Goal: Task Accomplishment & Management: Complete application form

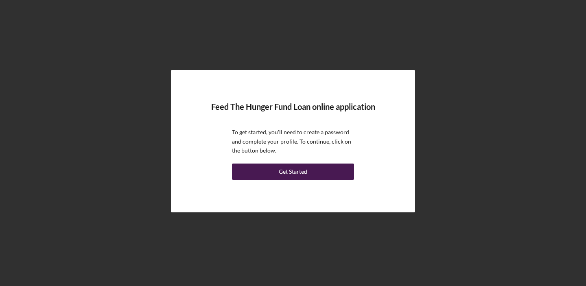
click at [313, 170] on button "Get Started" at bounding box center [293, 171] width 122 height 16
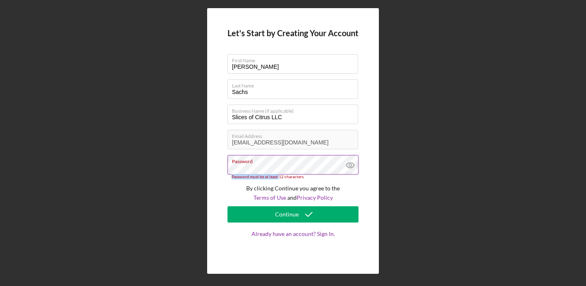
click at [246, 172] on form "Let's Start by Creating Your Account First Name [PERSON_NAME] Last Name [PERSON…" at bounding box center [292, 140] width 131 height 225
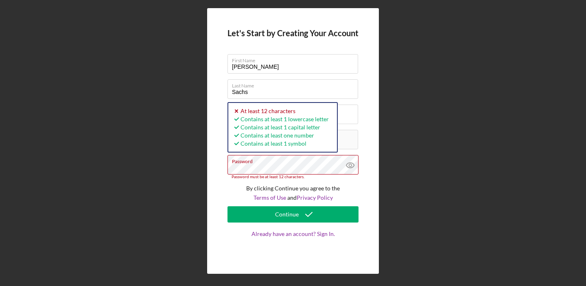
drag, startPoint x: 279, startPoint y: 179, endPoint x: 224, endPoint y: 164, distance: 56.3
click at [223, 164] on div "Let's Start by Creating Your Account First Name [PERSON_NAME] Last Name [PERSON…" at bounding box center [293, 141] width 172 height 266
click at [192, 165] on div "Let's Start by Creating Your Account First Name [PERSON_NAME] Last Name [PERSON…" at bounding box center [292, 141] width 577 height 282
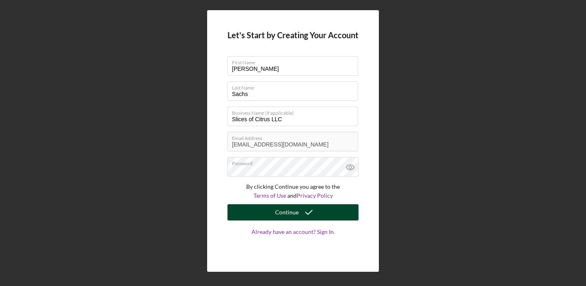
click at [242, 217] on button "Continue" at bounding box center [292, 212] width 131 height 16
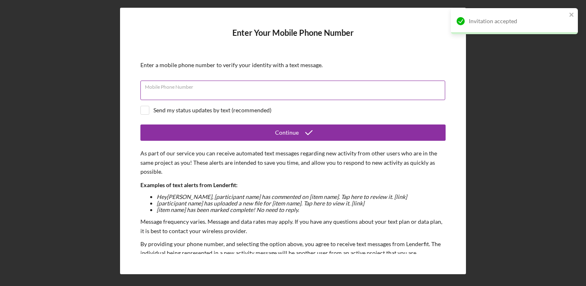
click at [268, 96] on input "Mobile Phone Number" at bounding box center [292, 91] width 305 height 20
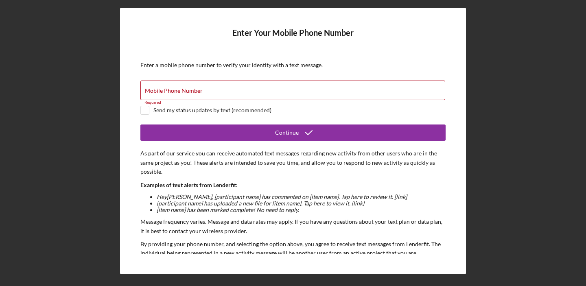
click at [275, 68] on div "Enter a mobile phone number to verify your identity with a text message." at bounding box center [292, 65] width 305 height 7
click at [263, 92] on input "Mobile Phone Number" at bounding box center [292, 91] width 305 height 20
type input "[PHONE_NUMBER]"
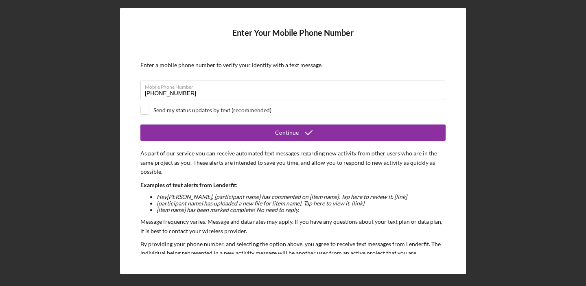
click at [204, 112] on div "Send my status updates by text (recommended)" at bounding box center [212, 110] width 118 height 7
checkbox input "true"
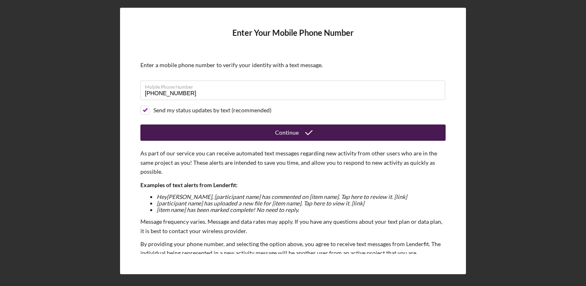
click at [218, 128] on button "Continue" at bounding box center [292, 132] width 305 height 16
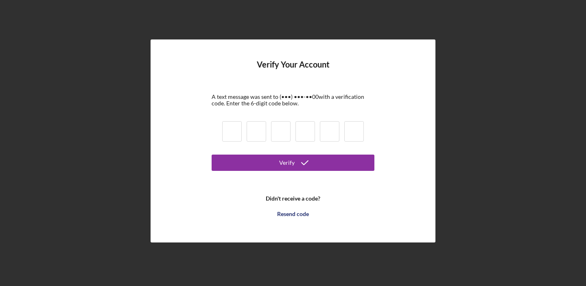
click at [230, 132] on input at bounding box center [232, 131] width 20 height 20
type input "1"
type input "8"
type input "7"
type input "2"
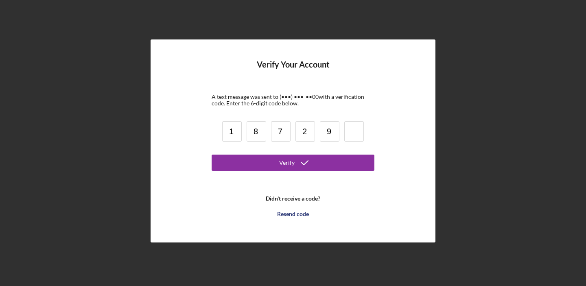
type input "9"
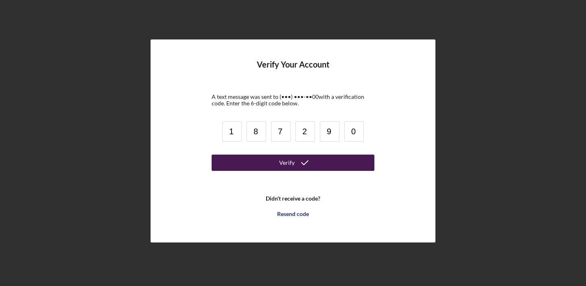
type input "0"
click at [233, 168] on button "Verify" at bounding box center [292, 163] width 163 height 16
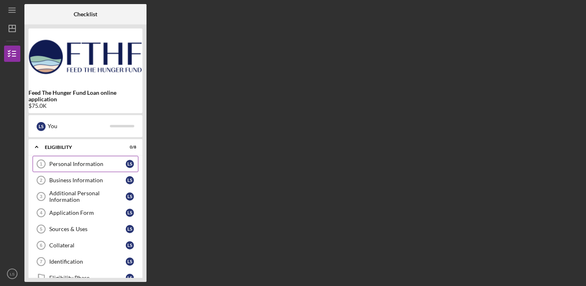
click at [61, 164] on div "Personal Information" at bounding box center [87, 164] width 76 height 7
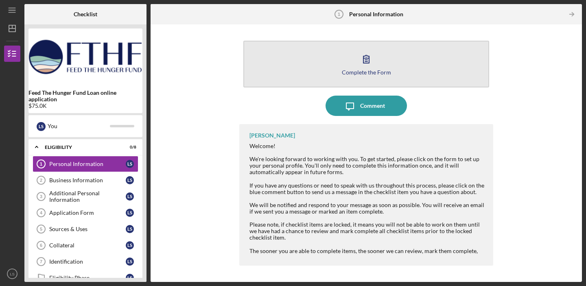
click at [342, 74] on button "Complete the Form Form" at bounding box center [366, 64] width 246 height 47
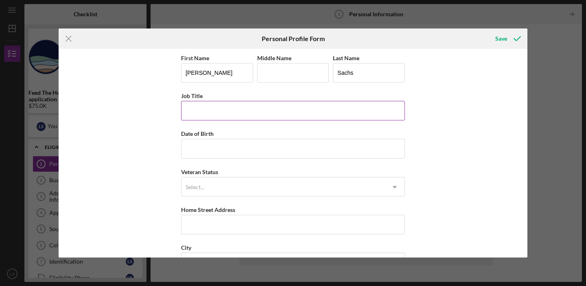
click at [249, 111] on input "Job Title" at bounding box center [293, 111] width 224 height 20
type input "CEO Slices Of Citrus"
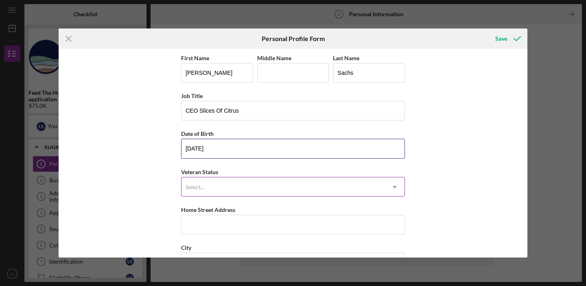
type input "[DATE]"
click at [239, 183] on div "Select..." at bounding box center [282, 187] width 203 height 19
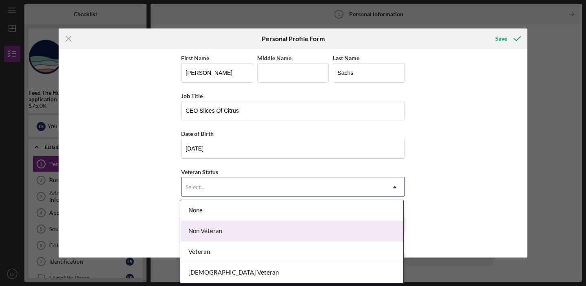
click at [246, 233] on div "Non Veteran" at bounding box center [291, 231] width 223 height 21
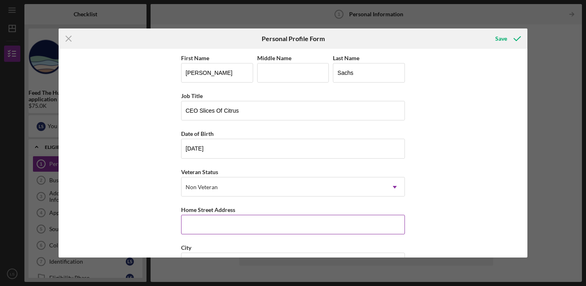
click at [249, 223] on input "Home Street Address" at bounding box center [293, 225] width 224 height 20
type input "[STREET_ADDRESS][PERSON_NAME]"
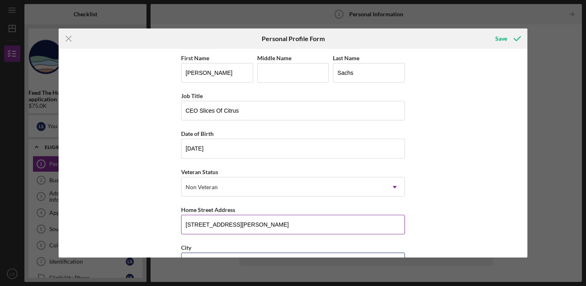
type input "[GEOGRAPHIC_DATA]"
type input "CA"
type input "92117"
type input "[GEOGRAPHIC_DATA]"
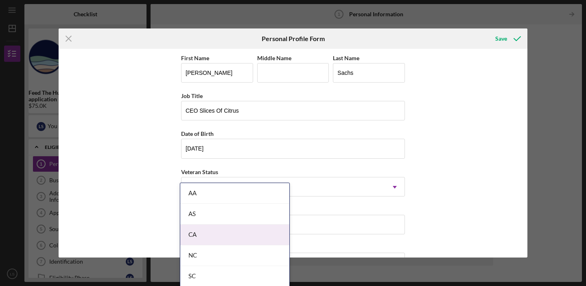
click at [249, 234] on body "Icon/Menu Personal Information 1 Personal Information Checklist Feed The Hunger…" at bounding box center [293, 143] width 586 height 286
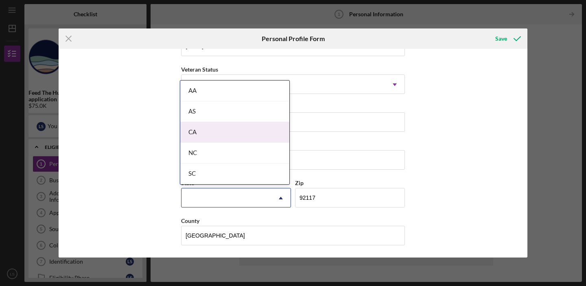
click at [139, 211] on div "First Name [PERSON_NAME] Middle Name Last Name [PERSON_NAME] Job Title CEO Slic…" at bounding box center [293, 153] width 468 height 208
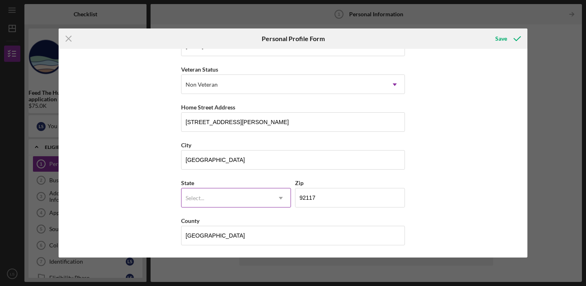
click at [234, 202] on div "Select..." at bounding box center [225, 198] width 89 height 19
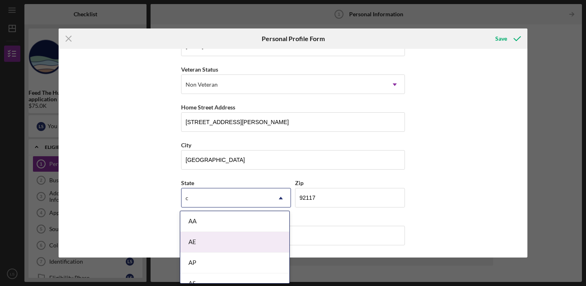
type input "CA"
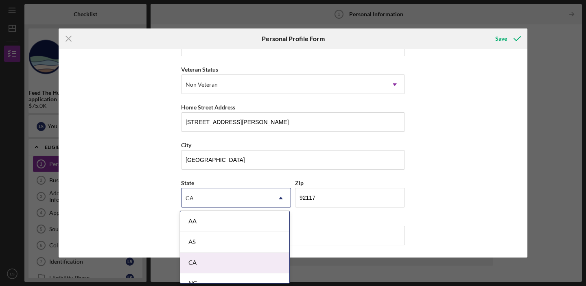
click at [209, 263] on div "CA" at bounding box center [234, 263] width 109 height 21
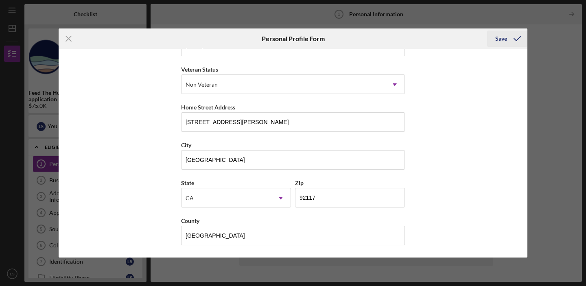
click at [501, 41] on div "Save" at bounding box center [501, 38] width 12 height 16
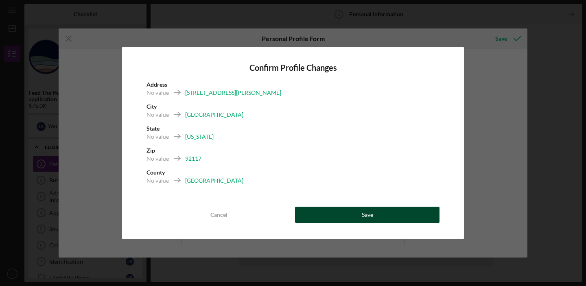
click at [343, 219] on button "Save" at bounding box center [367, 215] width 144 height 16
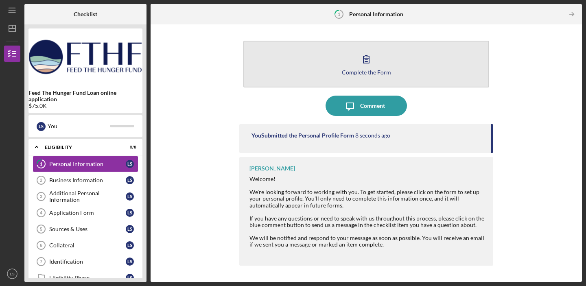
click at [350, 63] on button "Complete the Form Form" at bounding box center [366, 64] width 246 height 47
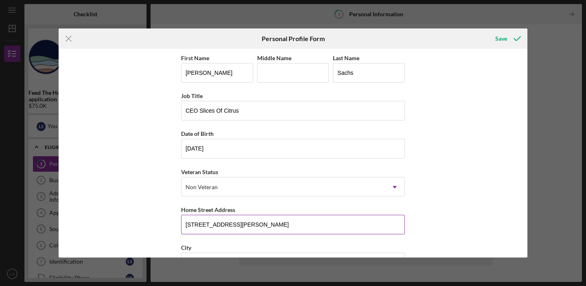
scroll to position [102, 0]
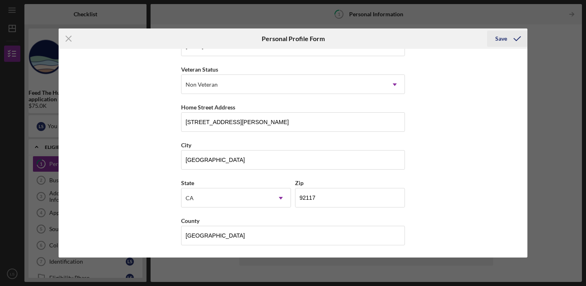
click at [501, 39] on div "Save" at bounding box center [501, 38] width 12 height 16
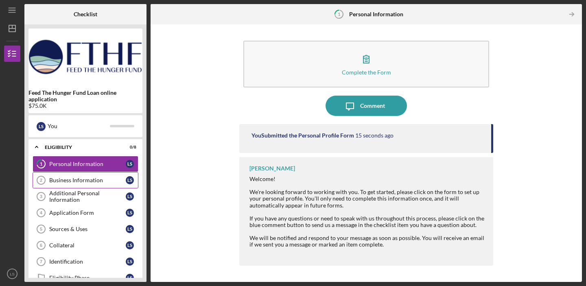
click at [72, 183] on div "Business Information" at bounding box center [87, 180] width 76 height 7
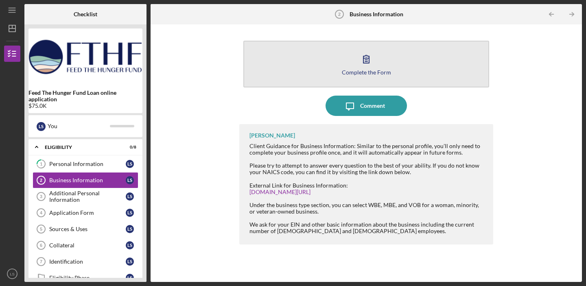
click at [332, 60] on button "Complete the Form Form" at bounding box center [366, 64] width 246 height 47
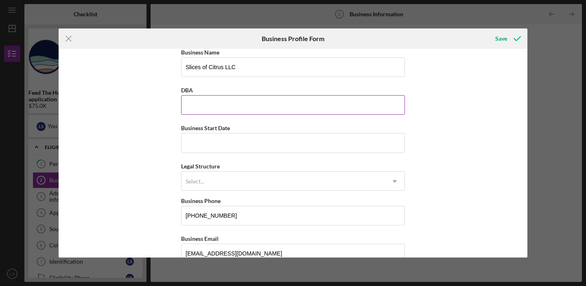
scroll to position [7, 0]
click at [276, 113] on input "DBA" at bounding box center [293, 104] width 224 height 20
type input "Slices Of Citrus"
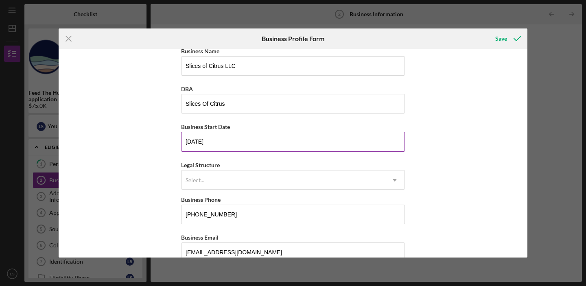
drag, startPoint x: 226, startPoint y: 143, endPoint x: 209, endPoint y: 143, distance: 17.1
click at [209, 143] on input "[DATE]" at bounding box center [293, 142] width 224 height 20
click at [209, 179] on div "Select..." at bounding box center [282, 180] width 203 height 19
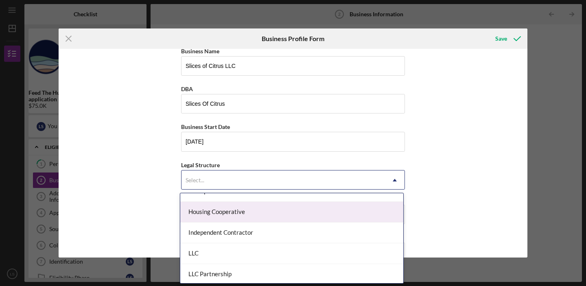
scroll to position [100, 0]
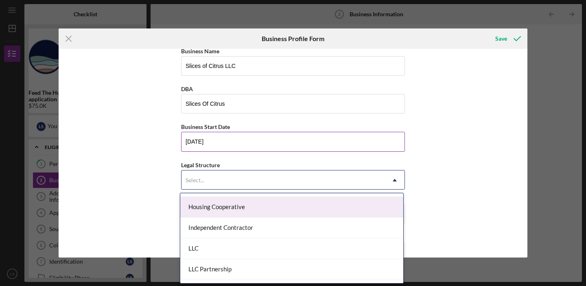
click at [237, 145] on input "[DATE]" at bounding box center [293, 142] width 224 height 20
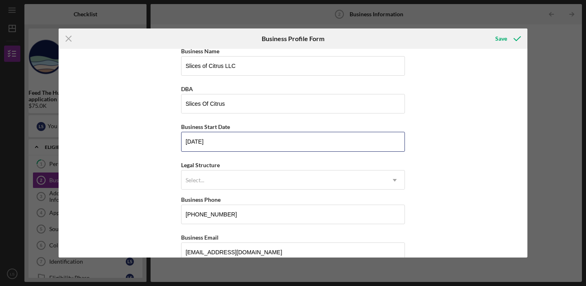
drag, startPoint x: 237, startPoint y: 145, endPoint x: 172, endPoint y: 143, distance: 65.1
click at [172, 144] on div "Business Name Slices of Citrus LLC DBA Slices Of Citrus Business Start Date [DA…" at bounding box center [293, 153] width 468 height 208
click at [220, 147] on input "[DATE]" at bounding box center [293, 142] width 224 height 20
type input "[DATE]"
click at [224, 183] on div "Select..." at bounding box center [282, 180] width 203 height 19
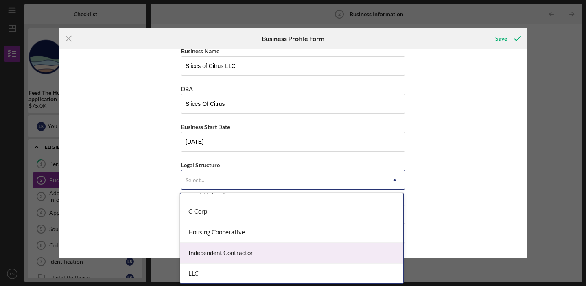
scroll to position [85, 0]
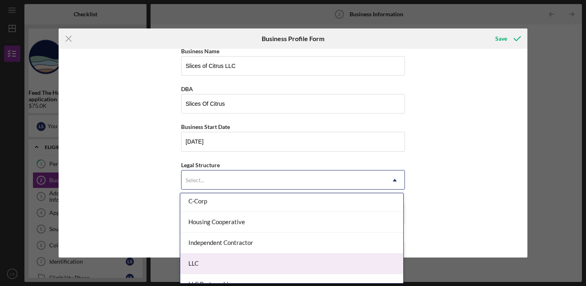
click at [224, 258] on div "LLC" at bounding box center [291, 263] width 223 height 21
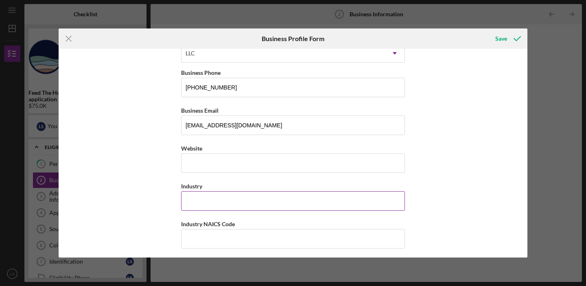
scroll to position [136, 0]
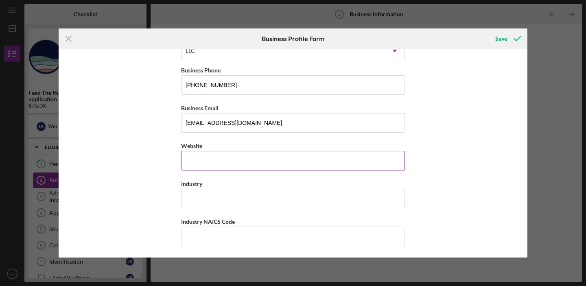
click at [247, 160] on input "Website" at bounding box center [293, 161] width 224 height 20
type input "[DOMAIN_NAME]"
click at [230, 194] on input "Industry" at bounding box center [293, 199] width 224 height 20
type input "J"
type input "A"
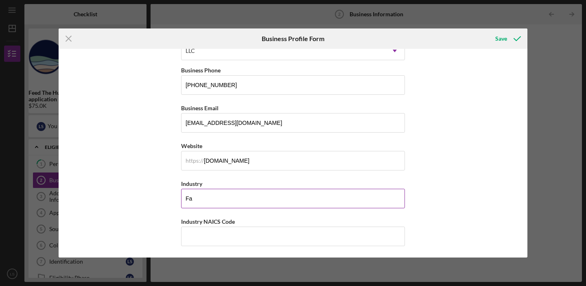
type input "F"
type input "T"
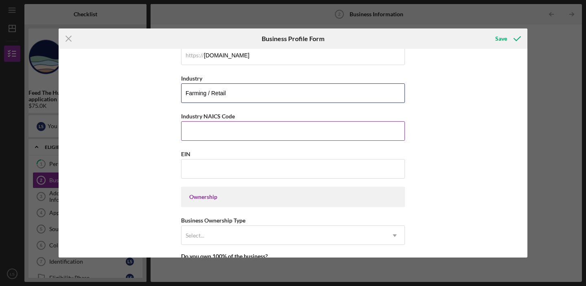
scroll to position [238, 0]
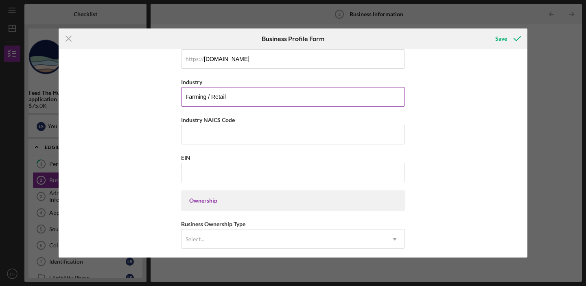
drag, startPoint x: 211, startPoint y: 98, endPoint x: 182, endPoint y: 98, distance: 28.5
click at [182, 98] on input "Farming / Retail" at bounding box center [293, 97] width 224 height 20
click at [205, 96] on input "Retail" at bounding box center [293, 97] width 224 height 20
drag, startPoint x: 205, startPoint y: 96, endPoint x: 162, endPoint y: 95, distance: 43.1
click at [162, 95] on div "Business Name Slices of Citrus LLC DBA Slices Of Citrus Business Start Date [DA…" at bounding box center [293, 153] width 468 height 208
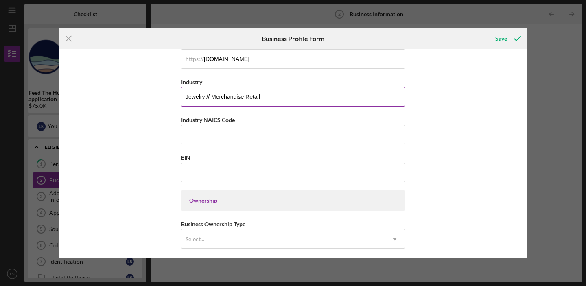
click at [243, 95] on input "Jewelry // Merchandise Retail" at bounding box center [293, 97] width 224 height 20
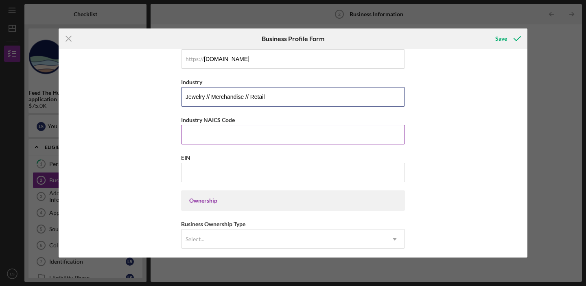
type input "Jewelry // Merchandise // Retail"
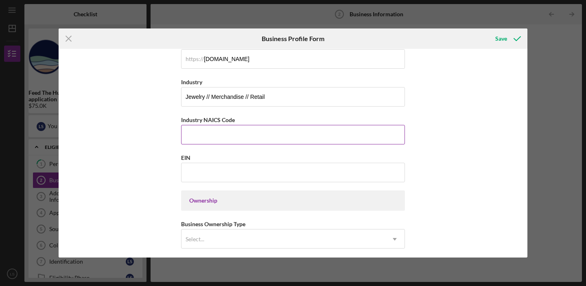
click at [224, 142] on input "Industry NAICS Code" at bounding box center [293, 135] width 224 height 20
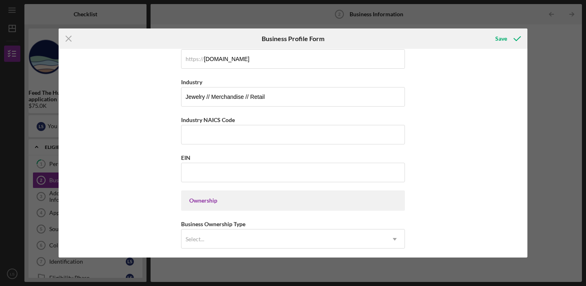
click at [226, 183] on div "Business Name Slices of Citrus LLC DBA Slices Of Citrus Business Start Date [DA…" at bounding box center [293, 226] width 224 height 823
click at [230, 171] on input "EIN" at bounding box center [293, 173] width 224 height 20
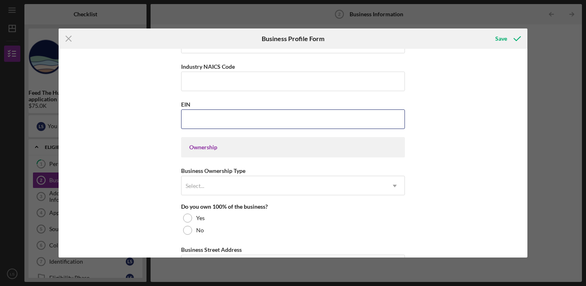
scroll to position [297, 0]
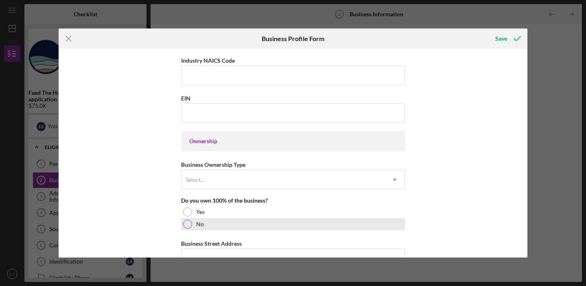
click at [197, 221] on label "No" at bounding box center [200, 224] width 8 height 7
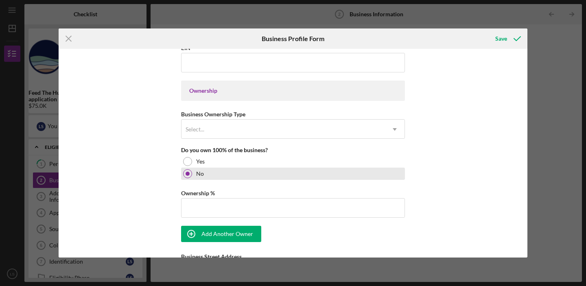
scroll to position [365, 0]
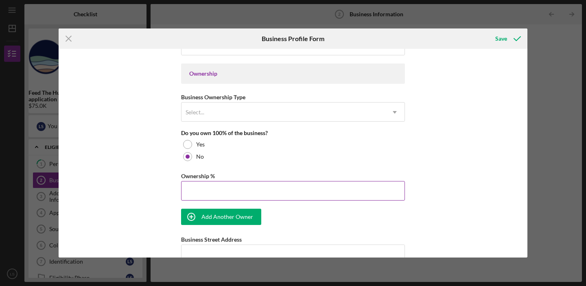
click at [207, 186] on input "Ownership %" at bounding box center [293, 191] width 224 height 20
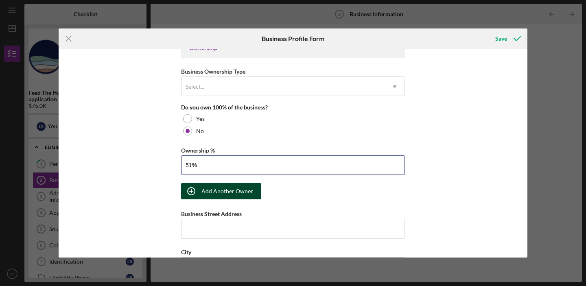
scroll to position [413, 0]
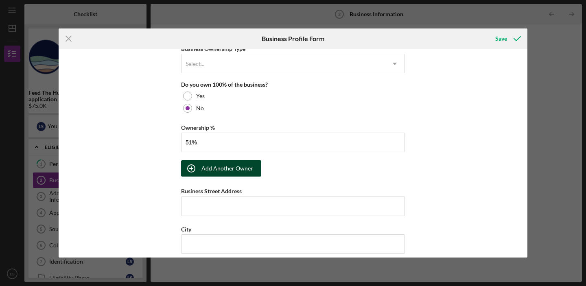
type input "51.00%"
click at [218, 172] on div "Add Another Owner" at bounding box center [227, 168] width 52 height 16
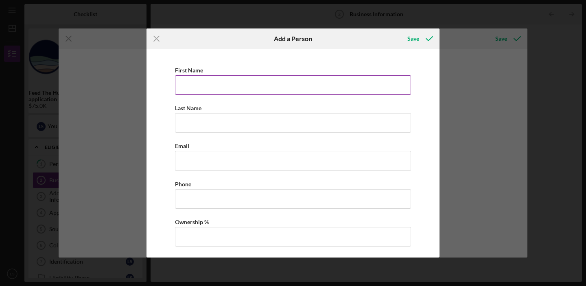
click at [233, 81] on input "First Name" at bounding box center [293, 85] width 236 height 20
type input "a"
type input "[PERSON_NAME]"
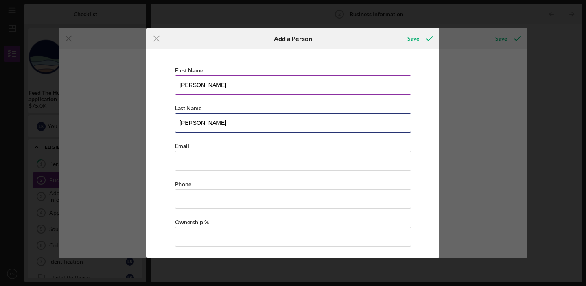
type input "[PERSON_NAME]"
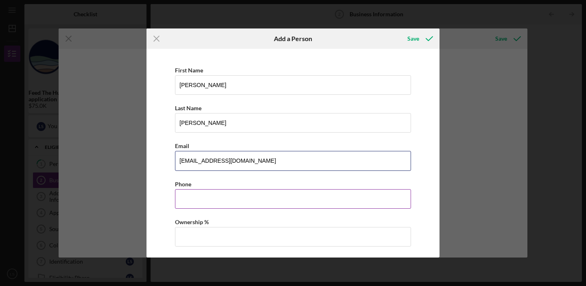
type input "[EMAIL_ADDRESS][DOMAIN_NAME]"
click at [247, 198] on input "Business Phone" at bounding box center [293, 199] width 236 height 20
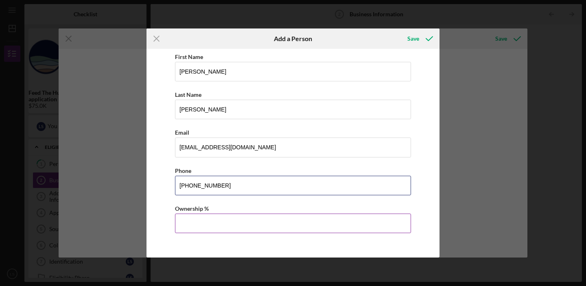
type input "[PHONE_NUMBER]"
click at [235, 223] on input "Ownership %" at bounding box center [293, 223] width 236 height 20
type input "49.00%"
click at [416, 42] on div "Save" at bounding box center [413, 38] width 12 height 16
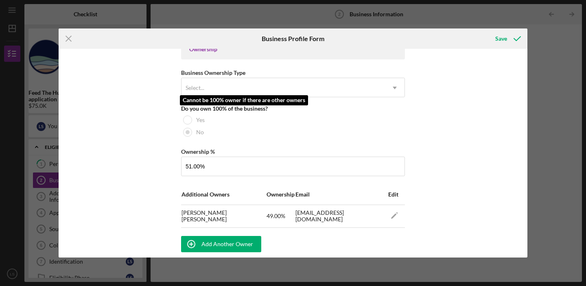
scroll to position [383, 0]
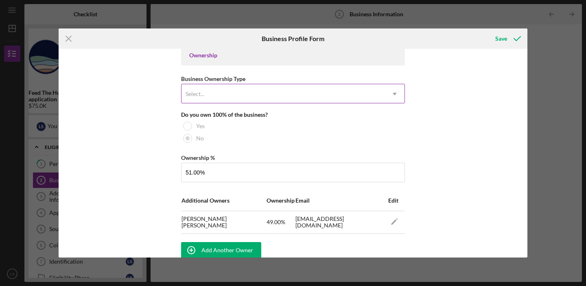
click at [207, 96] on div "Select..." at bounding box center [282, 94] width 203 height 19
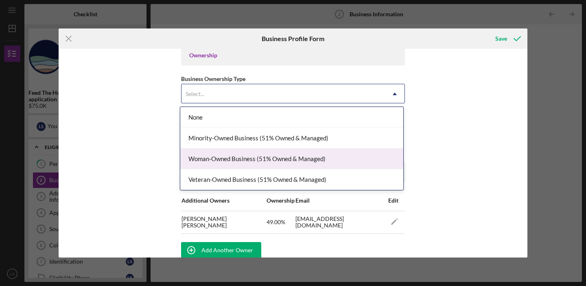
click at [207, 155] on div "Woman-Owned Business (51% Owned & Managed)" at bounding box center [291, 158] width 223 height 21
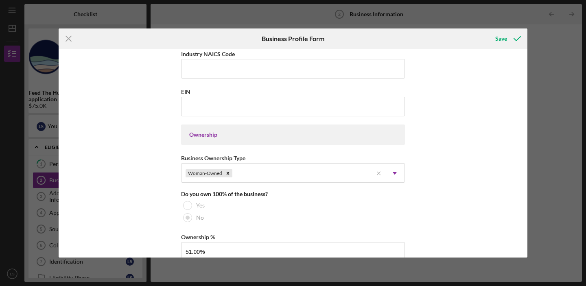
scroll to position [298, 0]
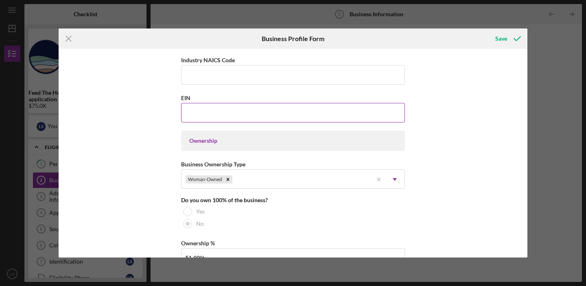
click at [230, 113] on input "EIN" at bounding box center [293, 113] width 224 height 20
paste input "[US_EMPLOYER_IDENTIFICATION_NUMBER]"
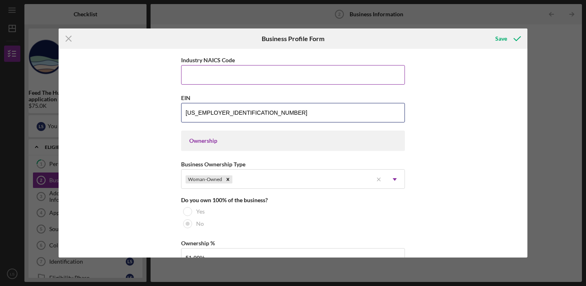
type input "[US_EMPLOYER_IDENTIFICATION_NUMBER]"
click at [395, 75] on input "Industry NAICS Code" at bounding box center [293, 75] width 224 height 20
click at [272, 71] on input "Industry NAICS Code" at bounding box center [293, 75] width 224 height 20
paste input "423940"
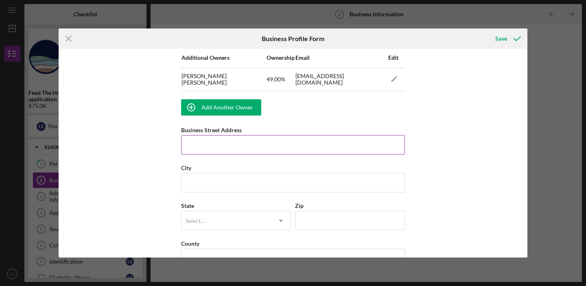
scroll to position [546, 0]
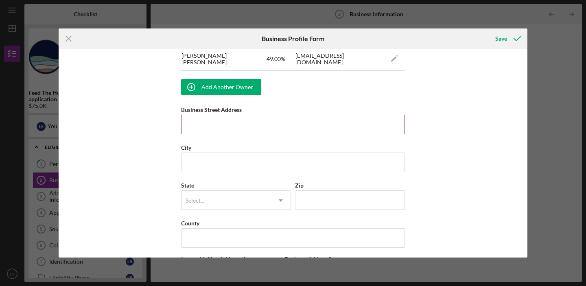
type input "423940"
click at [255, 123] on input "Business Street Address" at bounding box center [293, 125] width 224 height 20
type input "[STREET_ADDRESS][PERSON_NAME]"
type input "[GEOGRAPHIC_DATA]"
type input "92117"
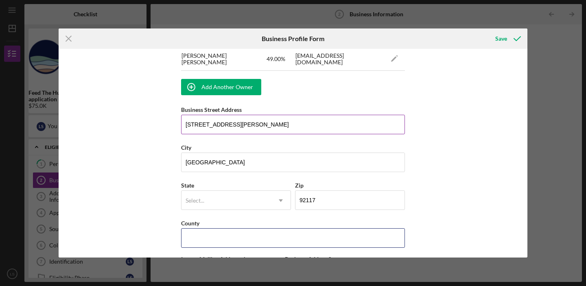
type input "CA"
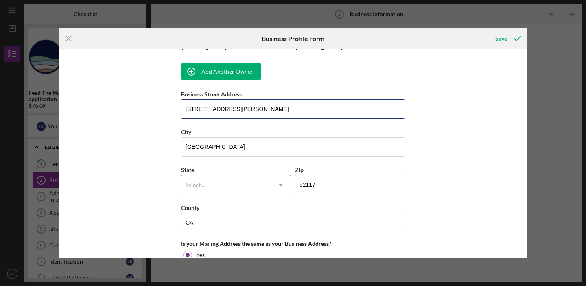
scroll to position [569, 0]
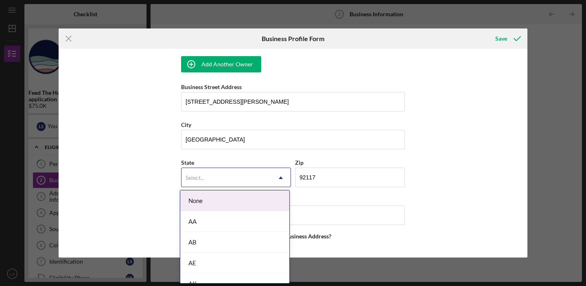
click at [250, 169] on div "Select..." at bounding box center [225, 177] width 89 height 19
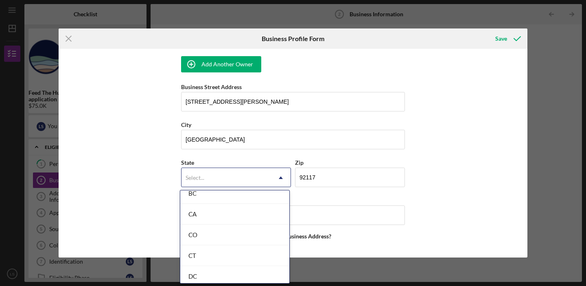
scroll to position [216, 0]
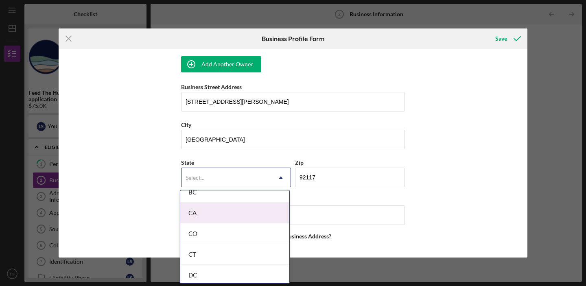
click at [230, 209] on div "CA" at bounding box center [234, 212] width 109 height 21
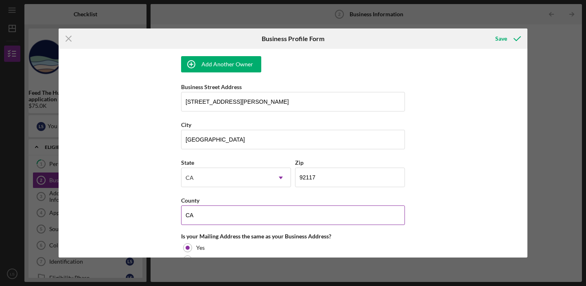
click at [300, 198] on div "County" at bounding box center [293, 200] width 224 height 10
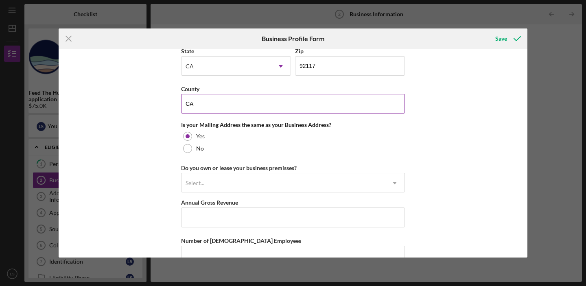
scroll to position [687, 0]
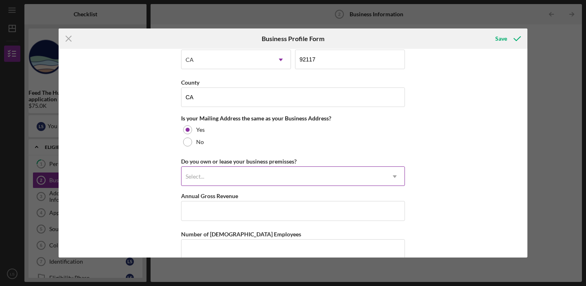
click at [301, 175] on div "Select..." at bounding box center [282, 176] width 203 height 19
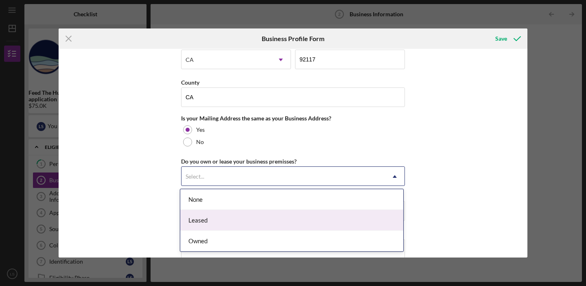
click at [255, 214] on div "Leased" at bounding box center [291, 220] width 223 height 21
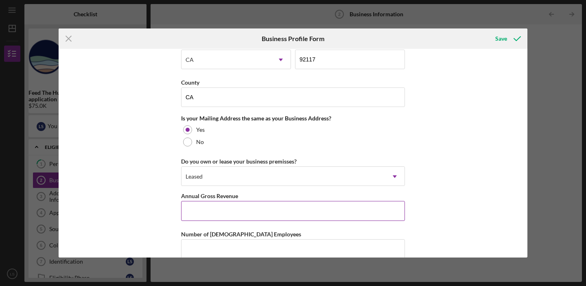
click at [255, 215] on input "Annual Gross Revenue" at bounding box center [293, 211] width 224 height 20
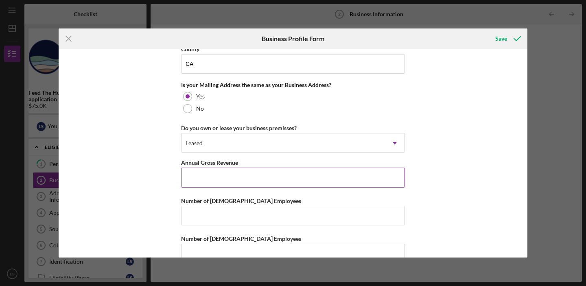
scroll to position [721, 0]
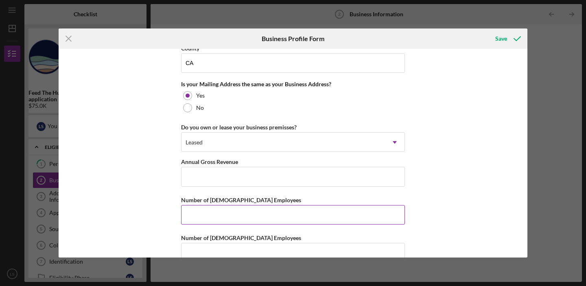
click at [188, 216] on input "Number of [DEMOGRAPHIC_DATA] Employees" at bounding box center [293, 215] width 224 height 20
type input "2"
click at [189, 254] on input "Number of [DEMOGRAPHIC_DATA] Employees" at bounding box center [293, 253] width 224 height 20
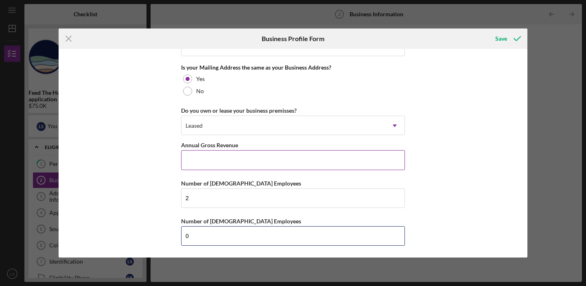
type input "0"
click at [218, 167] on input "Annual Gross Revenue" at bounding box center [293, 160] width 224 height 20
type input "$194,978"
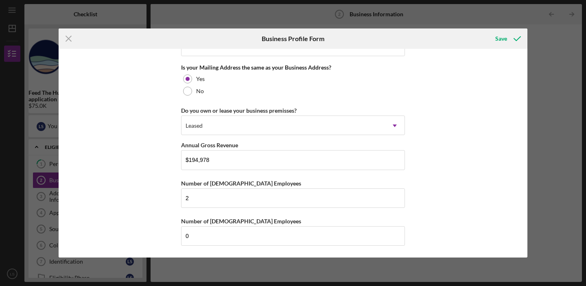
click at [435, 156] on div "Business Name Slices of Citrus LLC DBA Slices Of Citrus Business Start Date [DA…" at bounding box center [293, 153] width 468 height 208
click at [502, 41] on div "Save" at bounding box center [501, 38] width 12 height 16
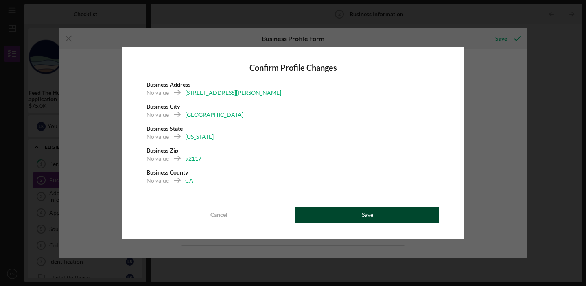
click at [364, 218] on div "Save" at bounding box center [366, 215] width 11 height 16
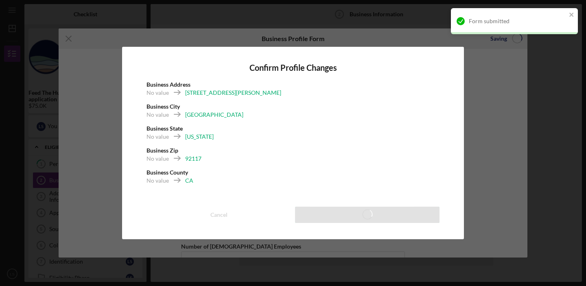
scroll to position [734, 0]
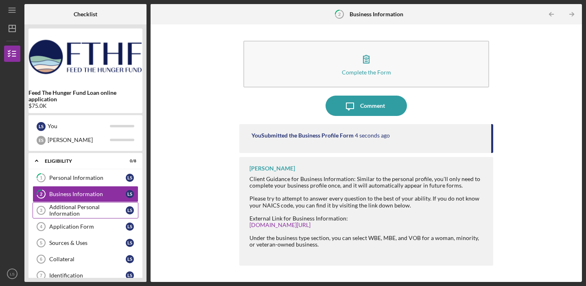
click at [90, 206] on div "Additional Personal Information" at bounding box center [87, 210] width 76 height 13
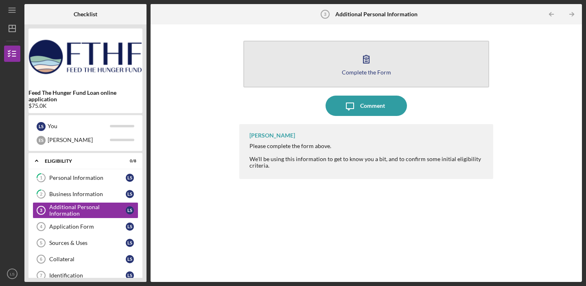
click at [327, 60] on button "Complete the Form Form" at bounding box center [366, 64] width 246 height 47
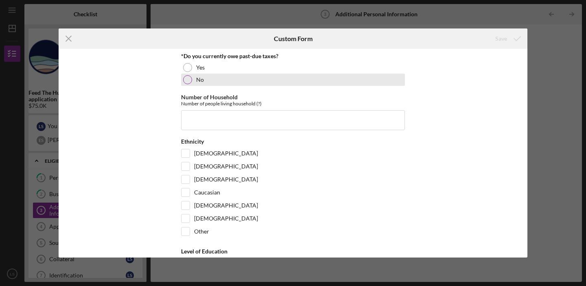
click at [183, 82] on div at bounding box center [187, 79] width 9 height 9
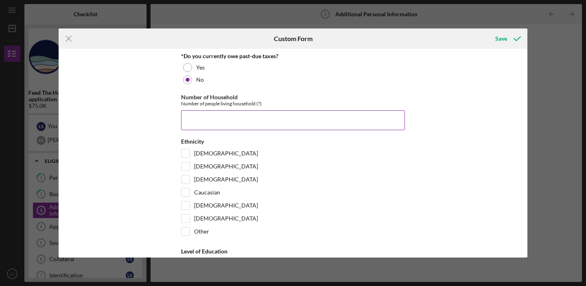
click at [192, 123] on input "Number of Household" at bounding box center [293, 120] width 224 height 20
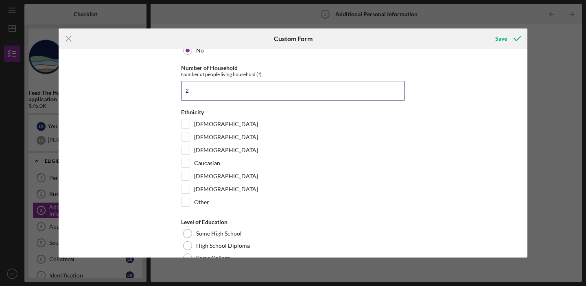
scroll to position [30, 0]
type input "2"
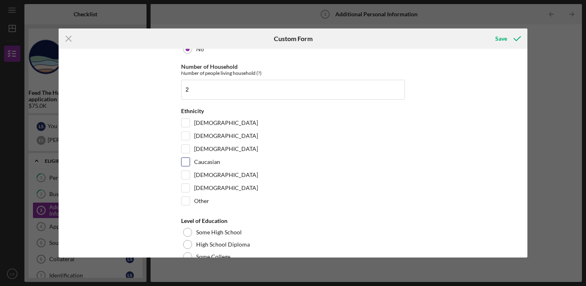
click at [187, 160] on input "Caucasian" at bounding box center [185, 162] width 8 height 8
checkbox input "true"
click at [188, 185] on input "[DEMOGRAPHIC_DATA]" at bounding box center [185, 188] width 8 height 8
checkbox input "true"
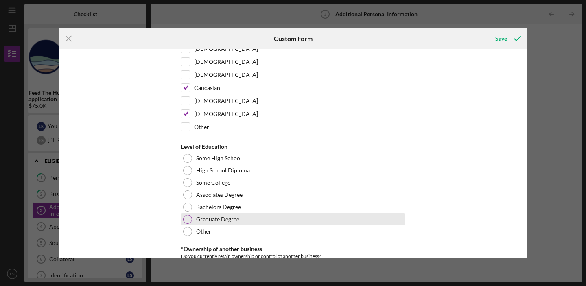
scroll to position [105, 0]
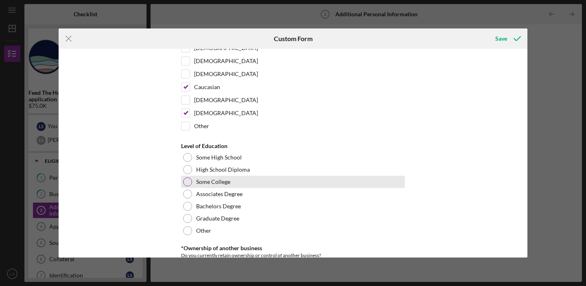
click at [186, 181] on div at bounding box center [187, 181] width 9 height 9
click at [186, 181] on div at bounding box center [187, 182] width 4 height 4
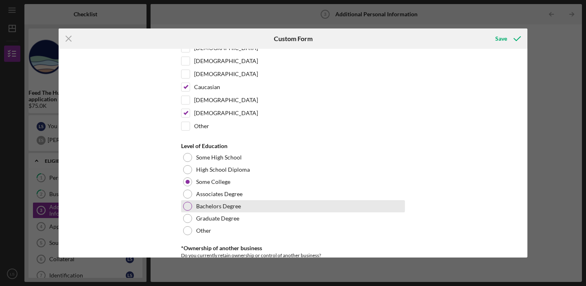
click at [184, 207] on div at bounding box center [187, 206] width 9 height 9
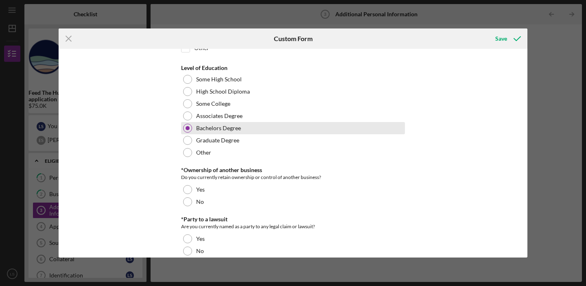
scroll to position [184, 0]
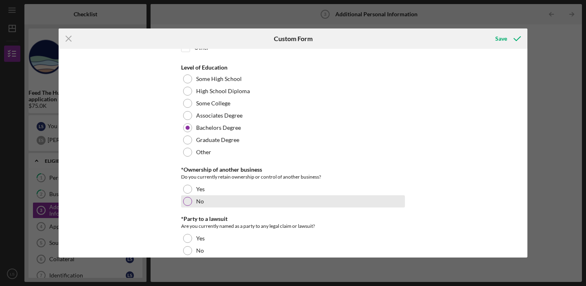
click at [189, 202] on div at bounding box center [187, 201] width 9 height 9
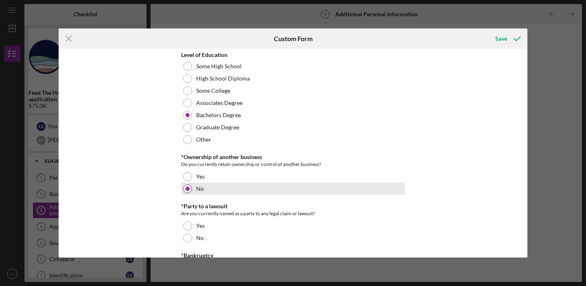
scroll to position [198, 0]
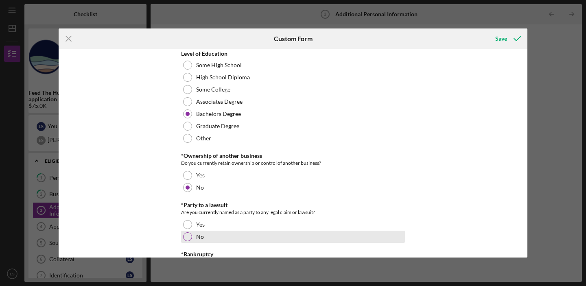
click at [190, 233] on div "No" at bounding box center [293, 237] width 224 height 12
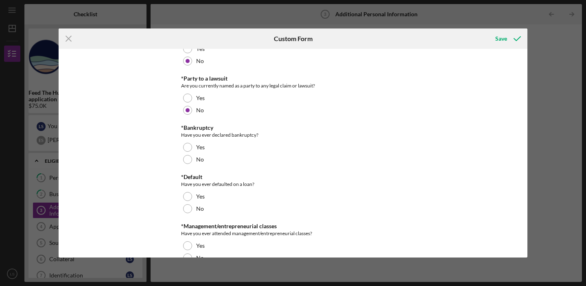
scroll to position [327, 0]
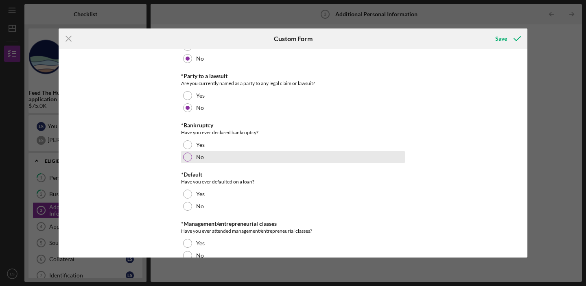
click at [183, 159] on div at bounding box center [187, 156] width 9 height 9
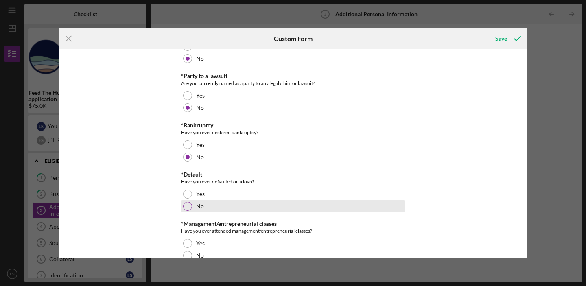
click at [190, 205] on div at bounding box center [187, 206] width 9 height 9
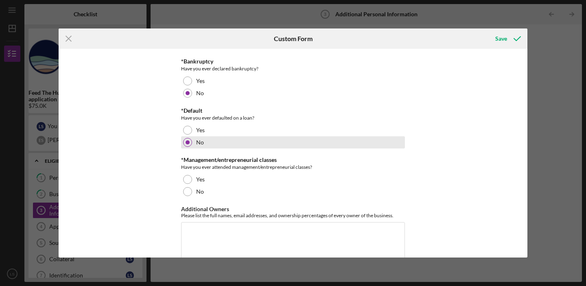
scroll to position [425, 0]
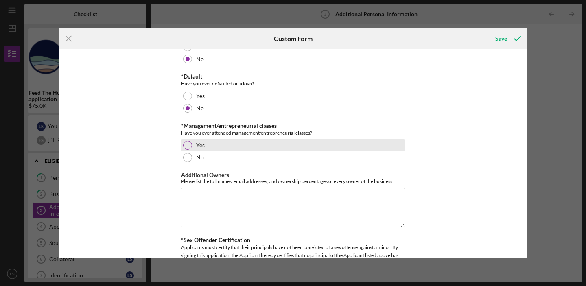
click at [186, 146] on div at bounding box center [187, 145] width 9 height 9
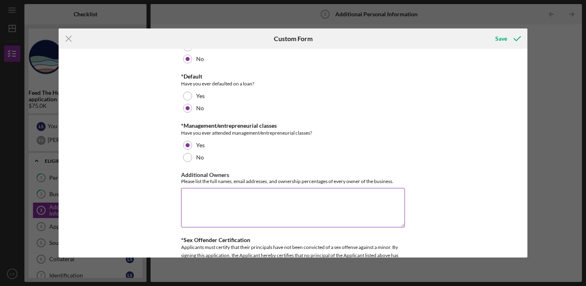
click at [196, 204] on textarea "Additional Owners" at bounding box center [293, 207] width 224 height 39
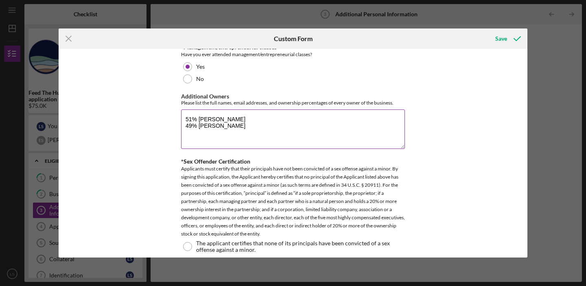
scroll to position [511, 0]
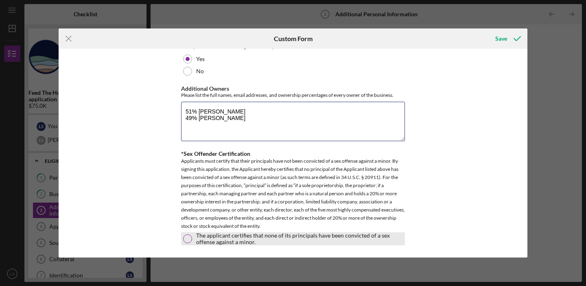
type textarea "51% [PERSON_NAME] 49% [PERSON_NAME]"
click at [190, 238] on div at bounding box center [187, 238] width 9 height 9
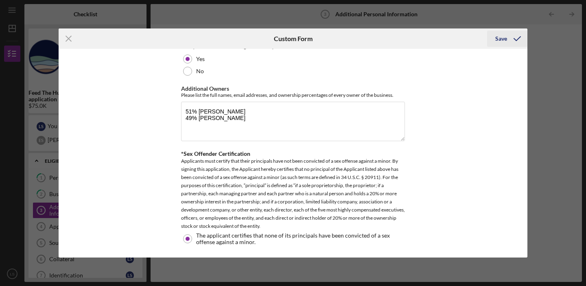
click at [498, 41] on div "Save" at bounding box center [501, 38] width 12 height 16
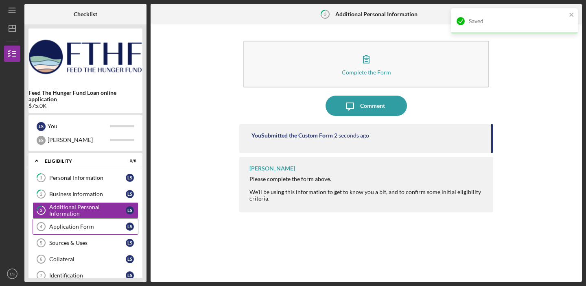
click at [82, 228] on div "Application Form" at bounding box center [87, 226] width 76 height 7
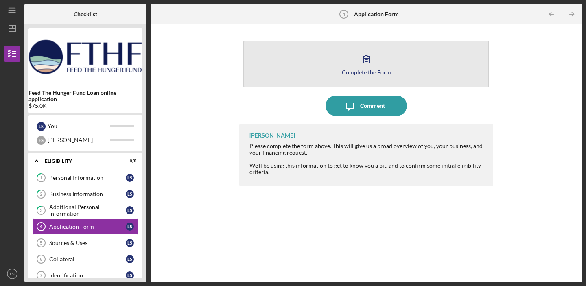
click at [303, 76] on button "Complete the Form Form" at bounding box center [366, 64] width 246 height 47
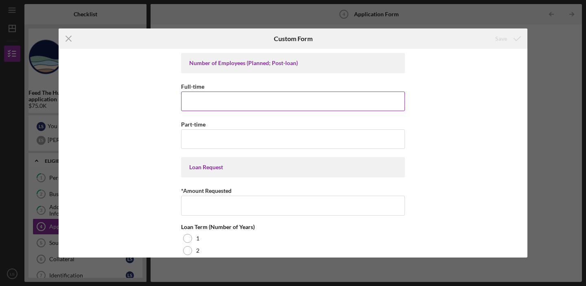
scroll to position [0, 0]
click at [287, 103] on input "Full-time" at bounding box center [293, 101] width 224 height 20
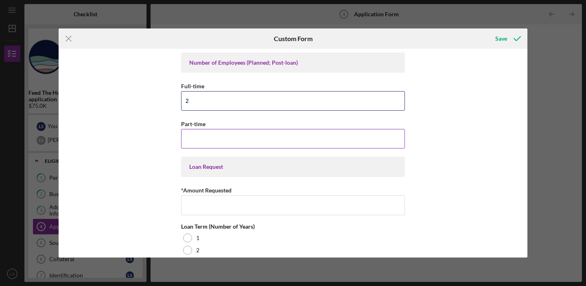
type input "2"
click at [274, 140] on input "Part-time" at bounding box center [293, 139] width 224 height 20
type input "0"
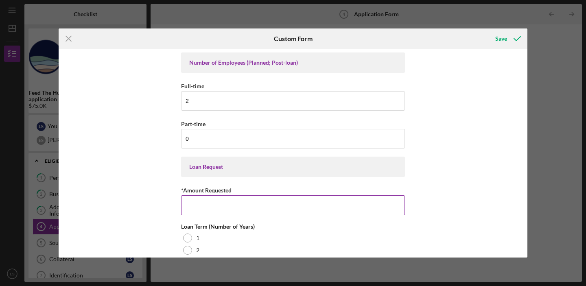
click at [254, 202] on input "*Amount Requested" at bounding box center [293, 205] width 224 height 20
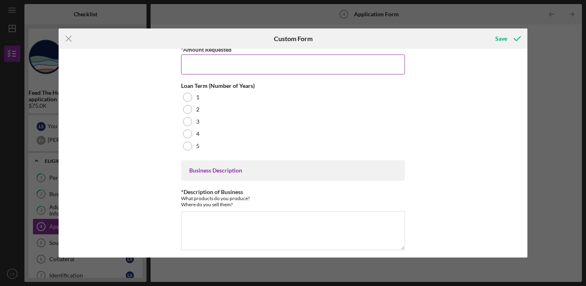
scroll to position [147, 0]
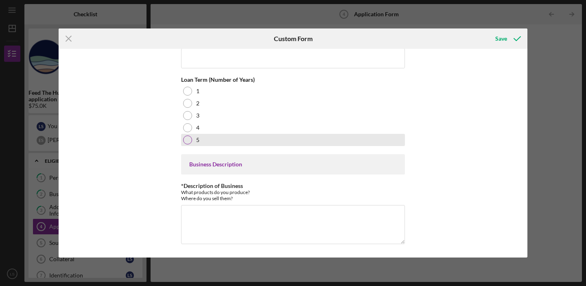
click at [190, 138] on div "5" at bounding box center [293, 140] width 224 height 12
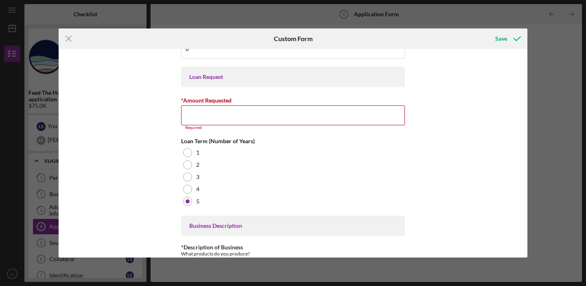
scroll to position [61, 0]
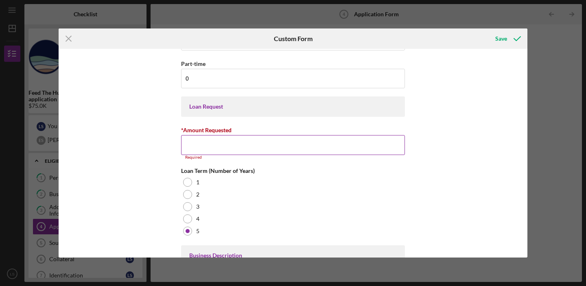
click at [213, 138] on input "*Amount Requested" at bounding box center [293, 145] width 224 height 20
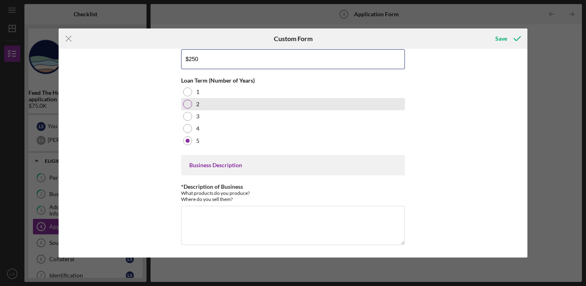
scroll to position [147, 0]
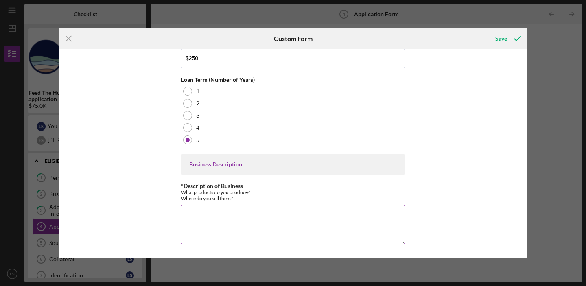
type input "$250"
click at [228, 234] on textarea "*Description of Business" at bounding box center [293, 224] width 224 height 39
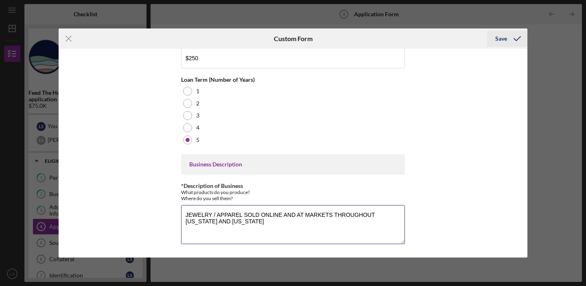
type textarea "JEWELRY / APPAREL SOLD ONLINE AND AT MARKETS THROUGHOUT [US_STATE] AND [US_STAT…"
click at [494, 44] on button "Save" at bounding box center [507, 38] width 40 height 16
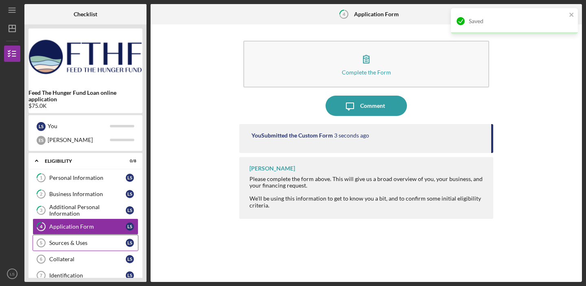
click at [99, 246] on div "Sources & Uses" at bounding box center [87, 242] width 76 height 7
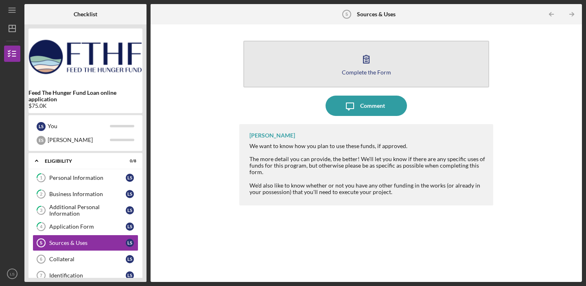
click at [341, 70] on button "Complete the Form Form" at bounding box center [366, 64] width 246 height 47
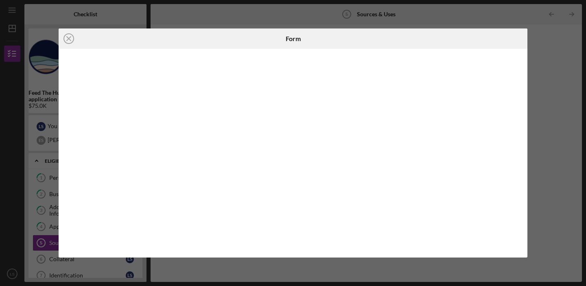
click at [448, 14] on div "Icon/Close Form" at bounding box center [293, 143] width 586 height 286
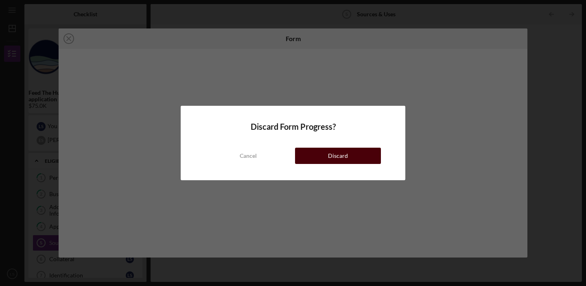
click at [329, 155] on div "Discard" at bounding box center [338, 156] width 20 height 16
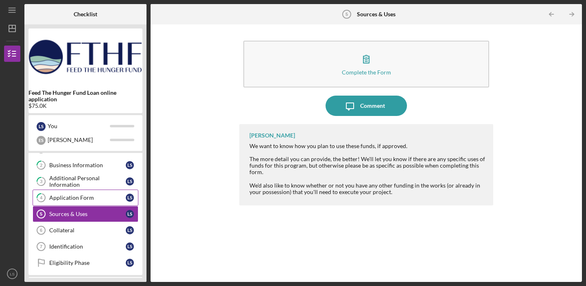
scroll to position [85, 0]
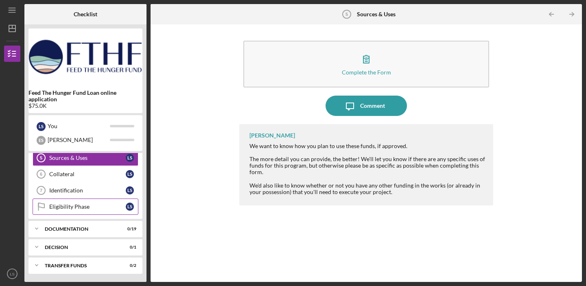
click at [97, 207] on div "Eligibility Phase" at bounding box center [87, 206] width 76 height 7
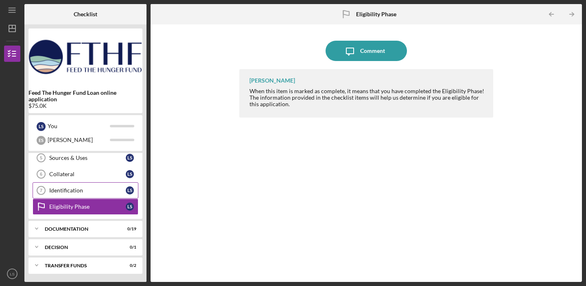
click at [103, 193] on div "Identification" at bounding box center [87, 190] width 76 height 7
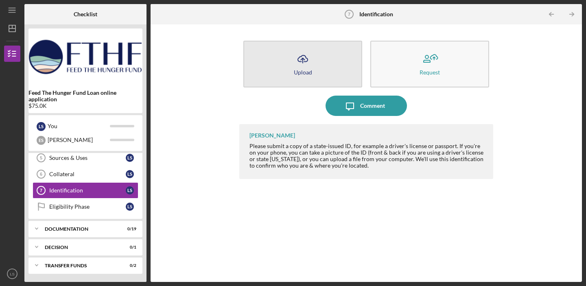
click at [297, 65] on icon "Icon/Upload" at bounding box center [302, 59] width 20 height 20
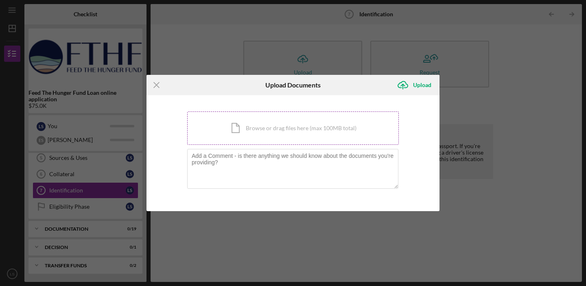
click at [261, 126] on div "Icon/Document Browse or drag files here (max 100MB total) Tap to choose files o…" at bounding box center [292, 127] width 211 height 33
click at [251, 138] on div "Icon/Document Browse or drag files here (max 100MB total) Tap to choose files o…" at bounding box center [292, 127] width 211 height 33
click at [157, 86] on line at bounding box center [156, 84] width 5 height 5
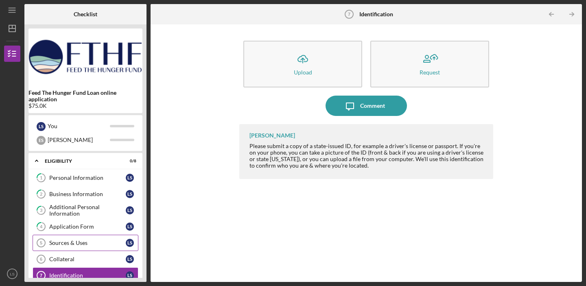
click at [84, 247] on link "Sources & Uses 5 Sources & Uses L S" at bounding box center [86, 243] width 106 height 16
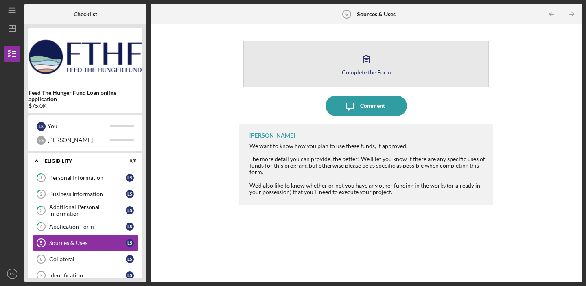
click at [333, 50] on button "Complete the Form Form" at bounding box center [366, 64] width 246 height 47
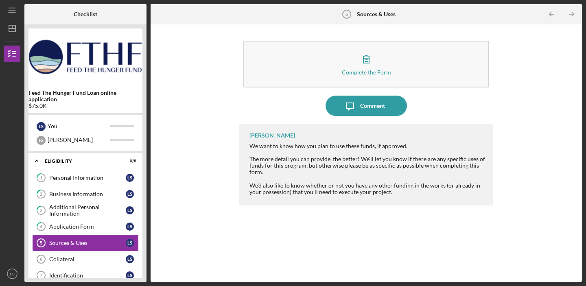
click at [78, 241] on div "Sources & Uses" at bounding box center [87, 242] width 76 height 7
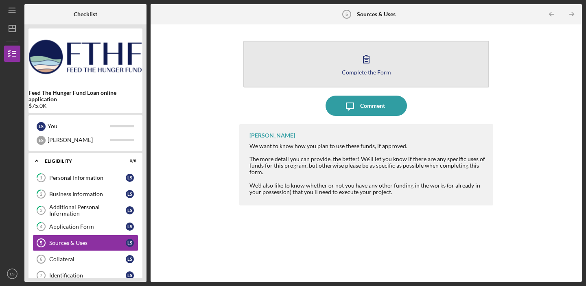
click at [299, 57] on button "Complete the Form Form" at bounding box center [366, 64] width 246 height 47
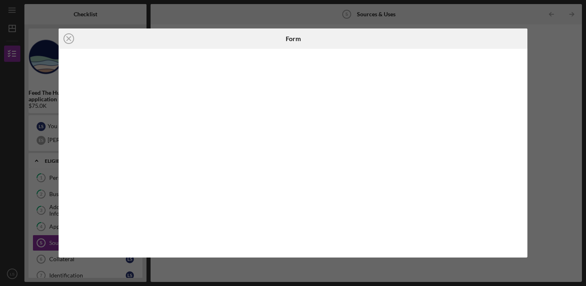
click at [535, 42] on div "Icon/Close Form" at bounding box center [293, 143] width 586 height 286
